Goal: Task Accomplishment & Management: Manage account settings

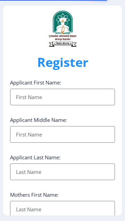
select select
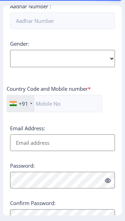
scroll to position [289, 0]
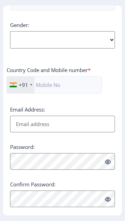
click at [106, 221] on link "Log in" at bounding box center [102, 222] width 19 height 8
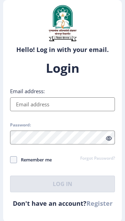
click at [90, 111] on input "Email address:" at bounding box center [62, 104] width 105 height 14
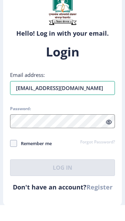
type input "[EMAIL_ADDRESS][DOMAIN_NAME]"
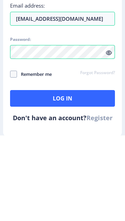
click at [14, 163] on span at bounding box center [13, 159] width 7 height 7
click at [10, 160] on input "Remember me" at bounding box center [10, 160] width 0 height 0
checkbox input "true"
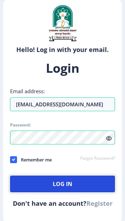
click at [91, 192] on button "Log In" at bounding box center [62, 184] width 105 height 17
